Goal: Navigation & Orientation: Find specific page/section

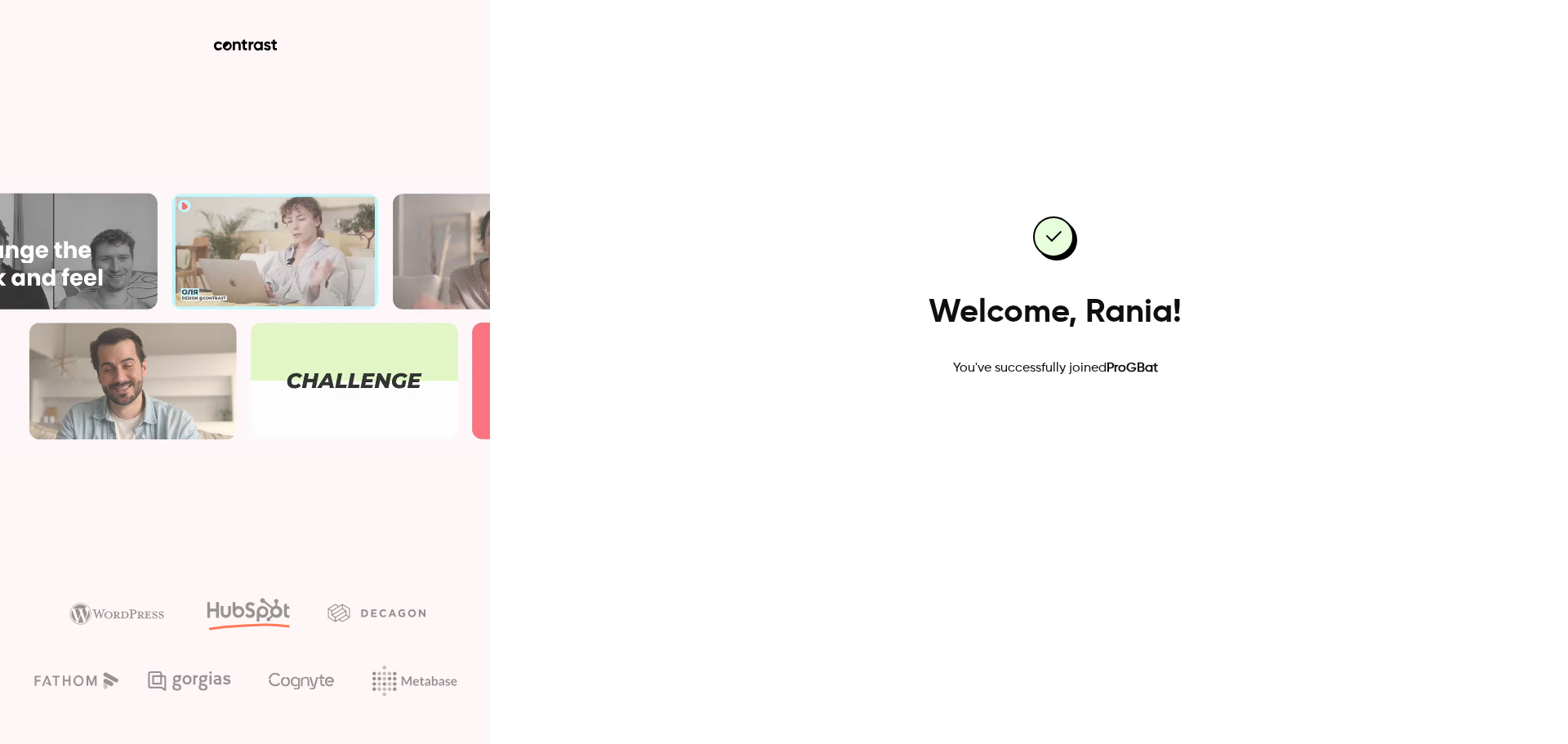
click at [1086, 448] on link "Go to dashboard" at bounding box center [1055, 430] width 139 height 39
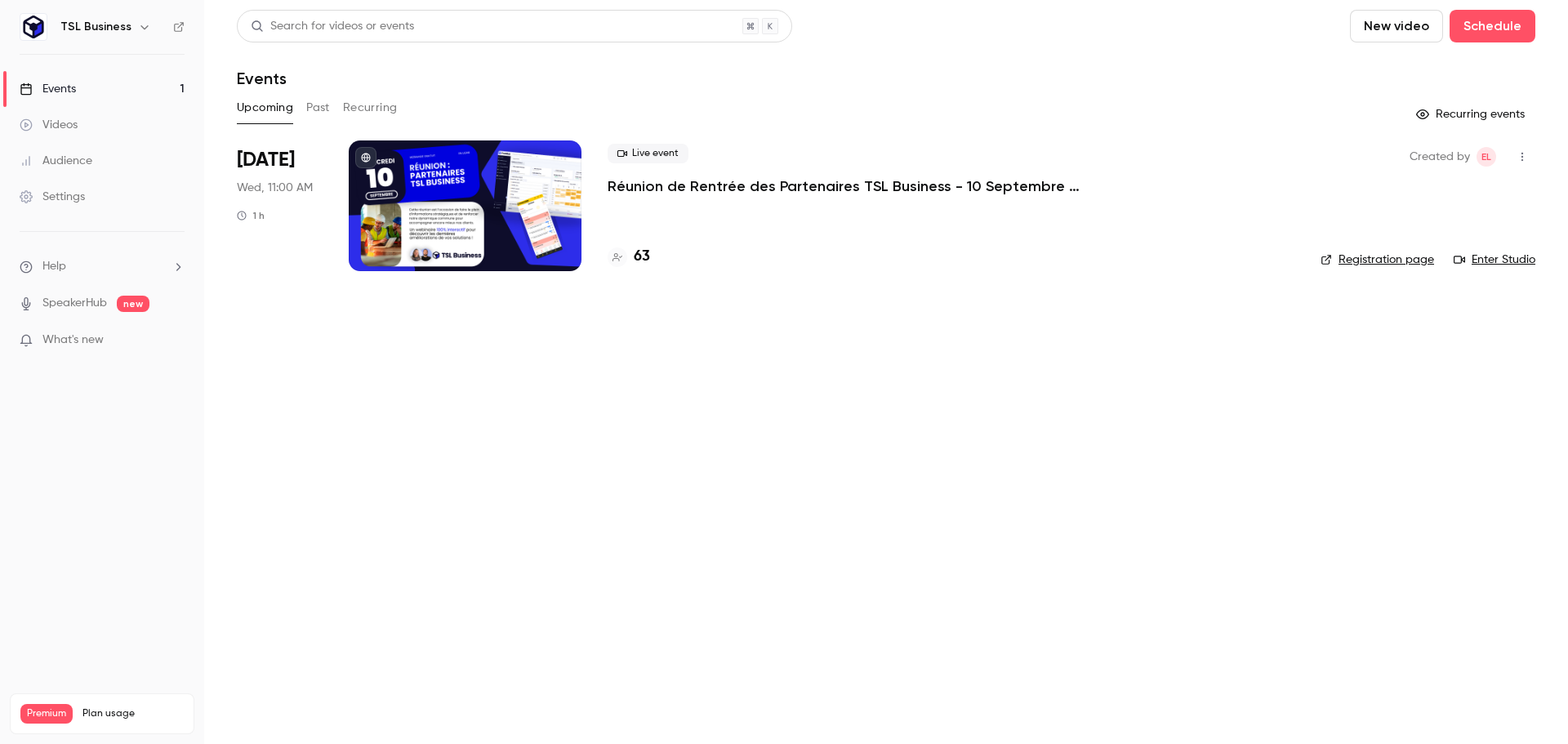
click at [135, 28] on button "button" at bounding box center [144, 26] width 20 height 20
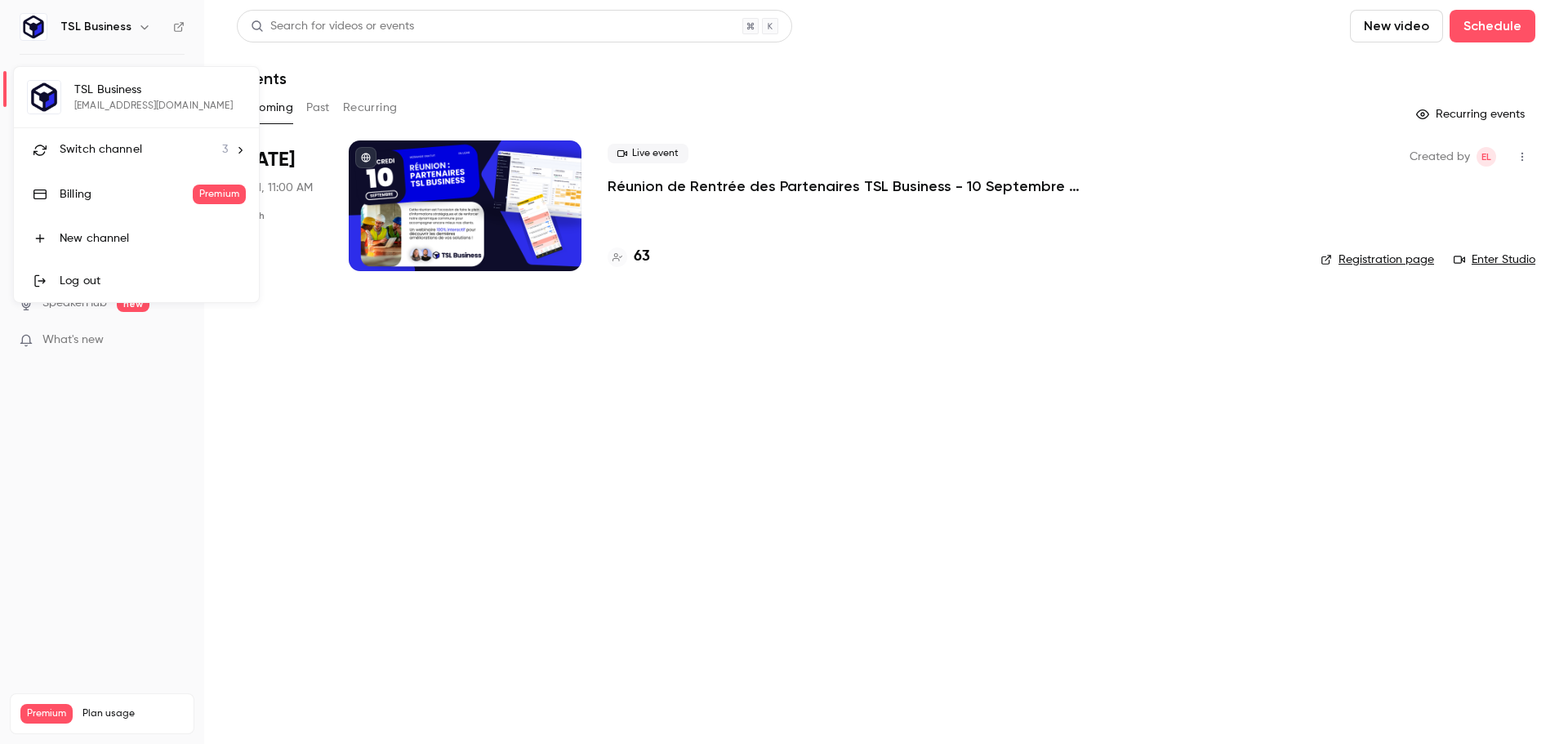
click at [156, 153] on div "Switch channel 3" at bounding box center [143, 150] width 168 height 17
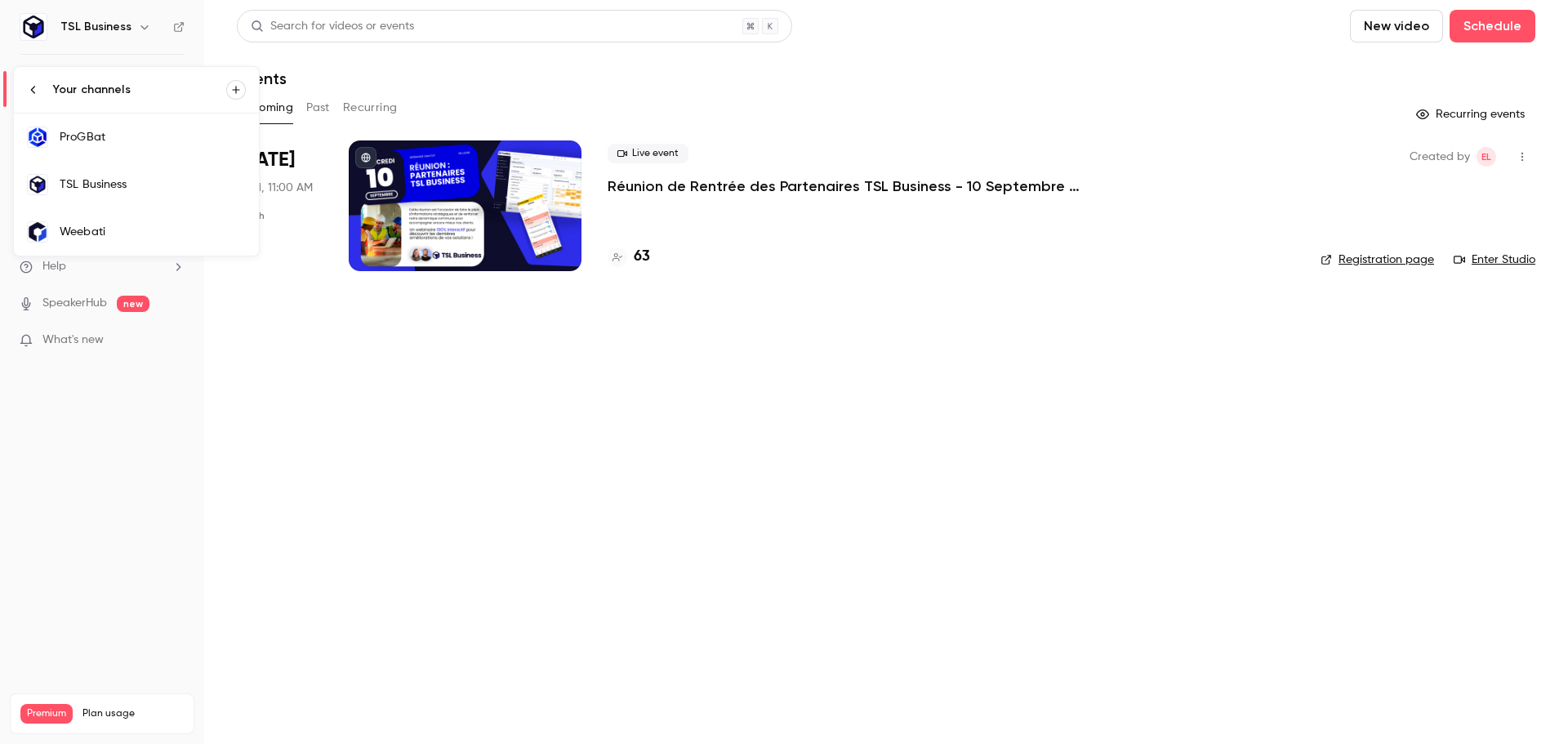
click at [152, 192] on div "TSL Business" at bounding box center [153, 184] width 186 height 16
click at [643, 258] on h4 "63" at bounding box center [642, 257] width 16 height 22
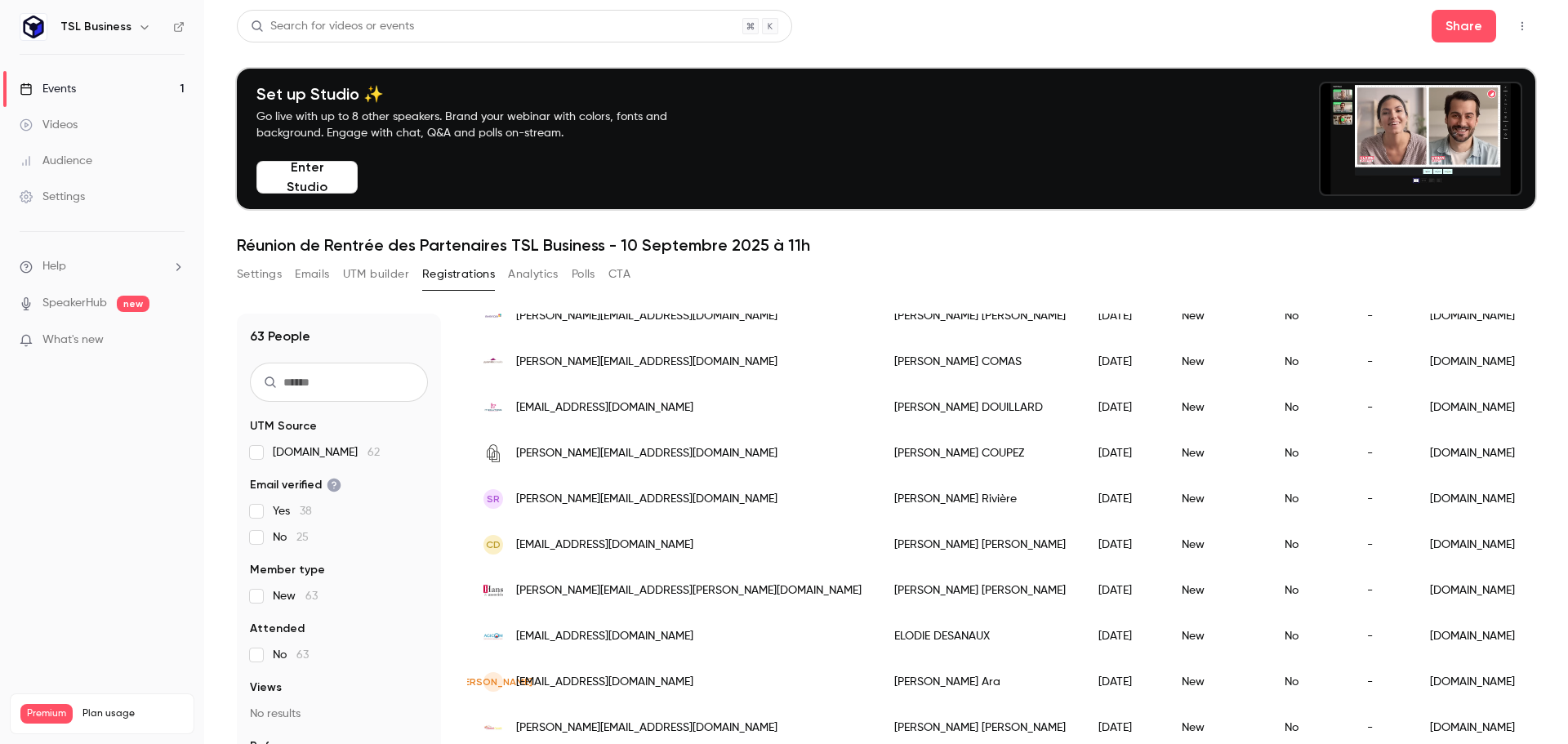
scroll to position [1144, 0]
